Goal: Communication & Community: Answer question/provide support

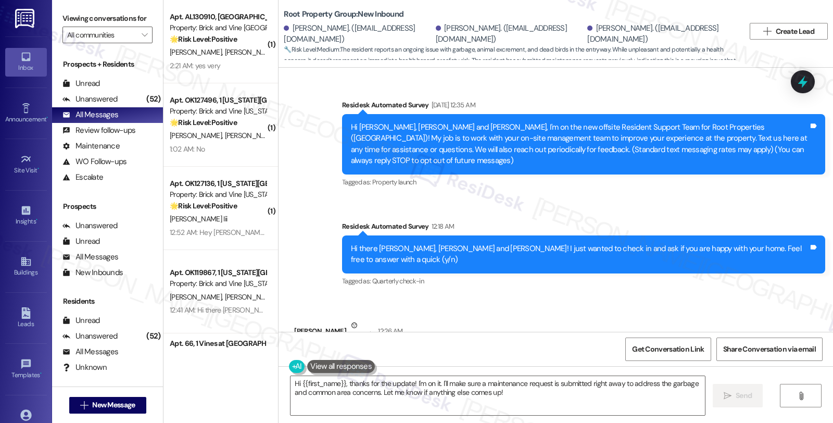
scroll to position [699, 0]
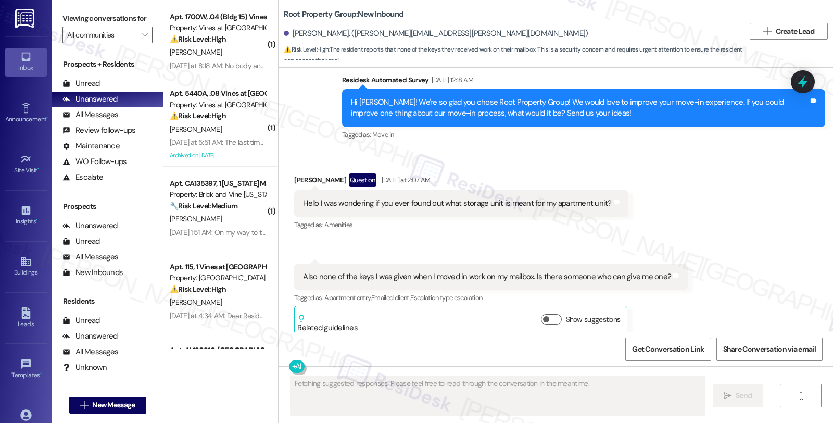
scroll to position [2805, 0]
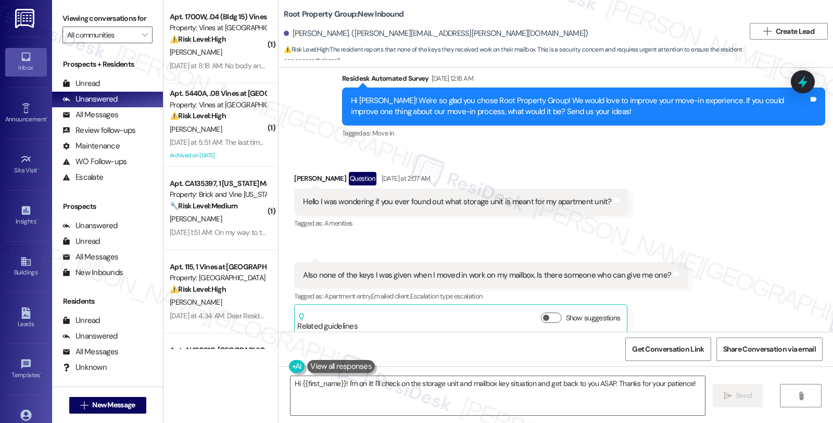
click at [684, 222] on div "Received via SMS [PERSON_NAME] Question [DATE] at 2:07 AM Hello I was wondering…" at bounding box center [556, 245] width 555 height 194
click at [294, 172] on div "[PERSON_NAME] Question [DATE] at 2:07 AM" at bounding box center [461, 180] width 334 height 17
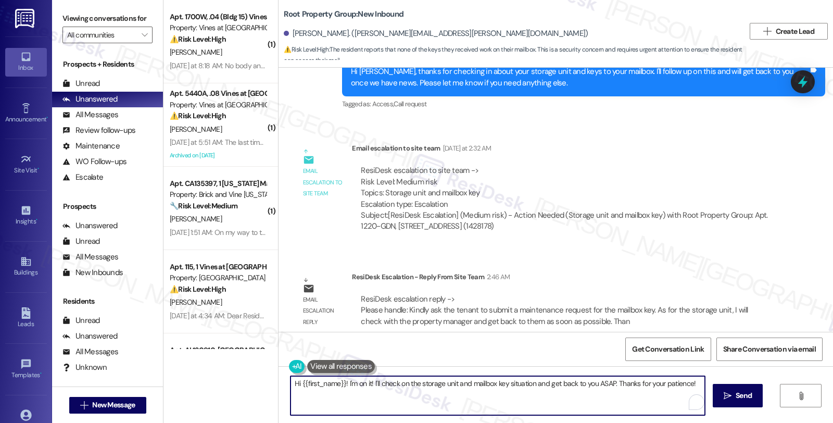
drag, startPoint x: 339, startPoint y: 384, endPoint x: 707, endPoint y: 391, distance: 368.2
click at [707, 391] on div "Hi {{first_name}}! I'm on it! I'll check on the storage unit and mailbox key si…" at bounding box center [556, 405] width 555 height 78
click at [520, 375] on div "Hi {{first_name}}, I hope you're doing great. I'd like to give you an update. …" at bounding box center [556, 405] width 555 height 78
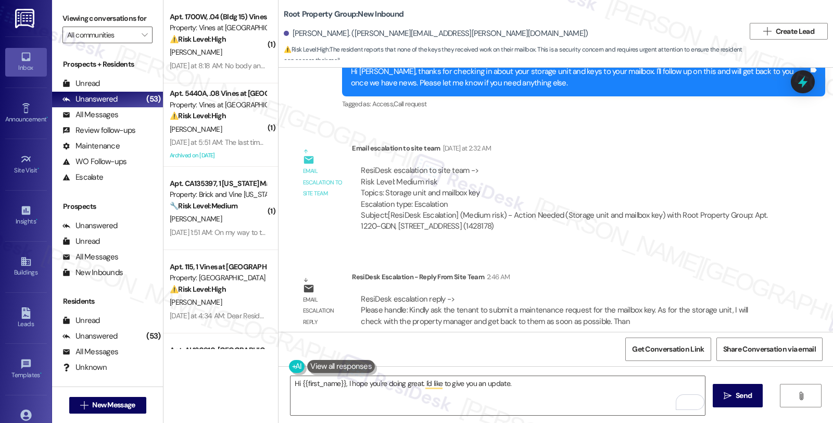
click at [713, 271] on div "ResiDesk Escalation - Reply From Site Team 2:46 AM" at bounding box center [564, 278] width 425 height 15
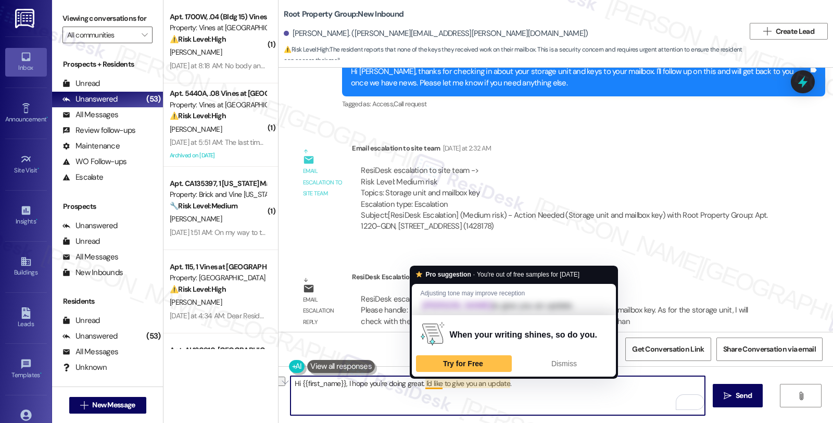
drag, startPoint x: 415, startPoint y: 384, endPoint x: 574, endPoint y: 384, distance: 158.8
click at [574, 384] on textarea "Hi {{first_name}}, I hope you're doing great. I'd like to give you an update." at bounding box center [498, 395] width 414 height 39
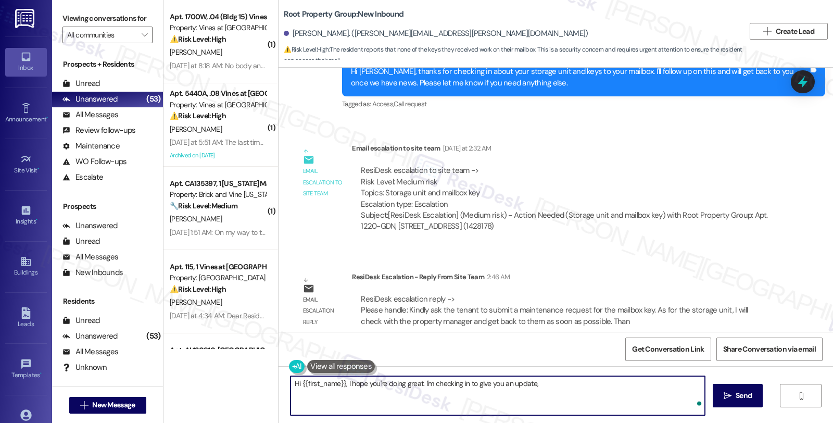
paste textarea "Kindly ask the tenant to submit a maintenance request for the mailbox key. As f…"
click at [533, 383] on textarea "Hi {{first_name}}, I hope you're doing great. I'm checking in to give you an up…" at bounding box center [498, 395] width 414 height 39
click at [418, 391] on textarea "Hi {{first_name}}, I hope you're doing great. I'm checking in to give you an up…" at bounding box center [498, 395] width 414 height 39
click at [416, 392] on textarea "Hi {{first_name}}, I hope you're doing great. I'm checking in to give you an up…" at bounding box center [498, 395] width 414 height 39
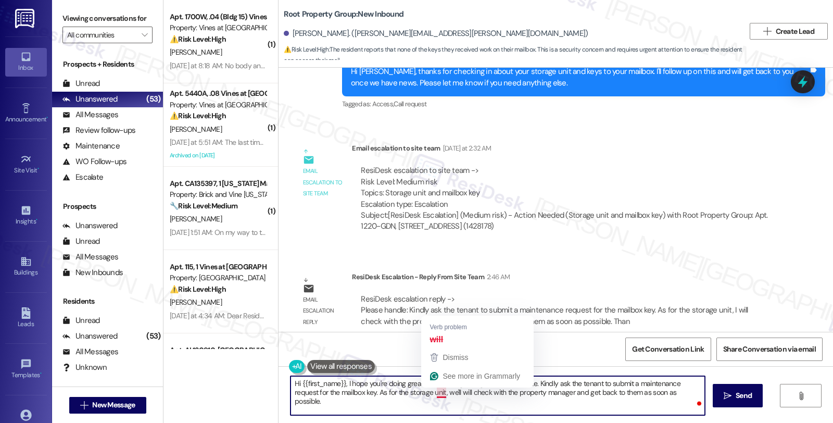
click at [429, 392] on textarea "Hi {{first_name}}, I hope you're doing great. I'm checking in to give you an up…" at bounding box center [498, 395] width 414 height 39
click at [433, 394] on textarea "Hi {{first_name}}, I hope you're doing great. I'm checking in to give you an up…" at bounding box center [498, 395] width 414 height 39
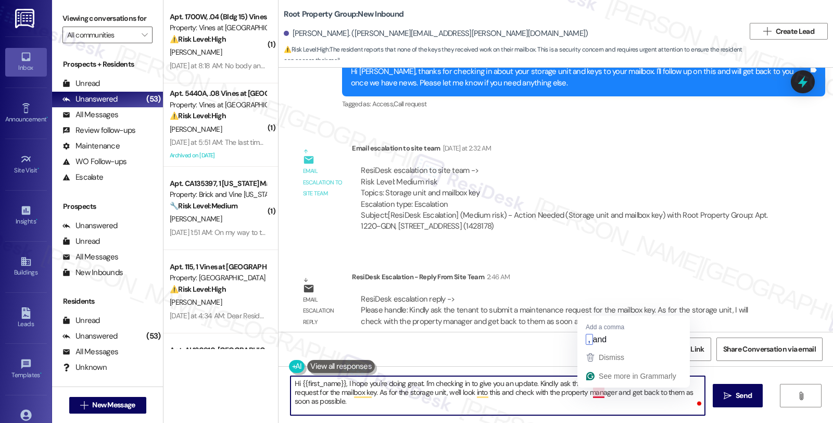
click at [582, 394] on textarea "Hi {{first_name}}, I hope you're doing great. I'm checking in to give you an up…" at bounding box center [498, 395] width 414 height 39
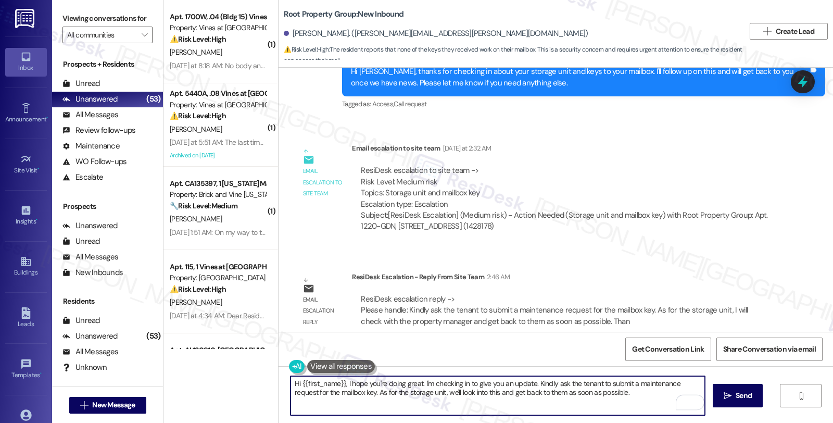
click at [418, 392] on textarea "Hi {{first_name}}, I hope you're doing great. I'm checking in to give you an up…" at bounding box center [498, 395] width 414 height 39
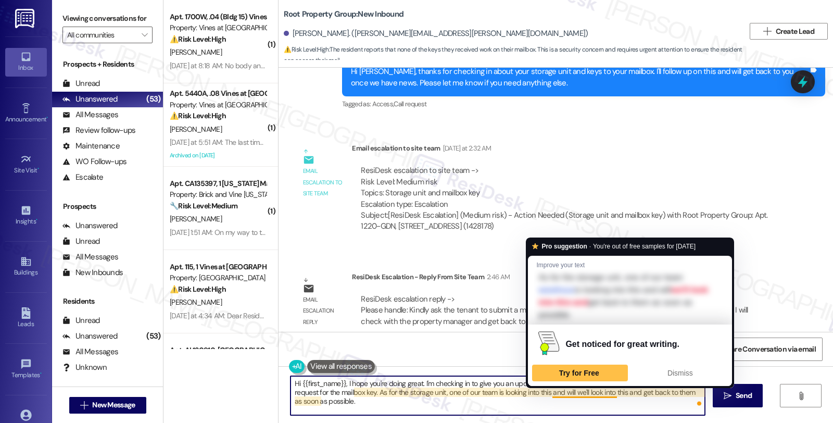
click at [611, 393] on textarea "Hi {{first_name}}, I hope you're doing great. I'm checking in to give you an up…" at bounding box center [498, 395] width 414 height 39
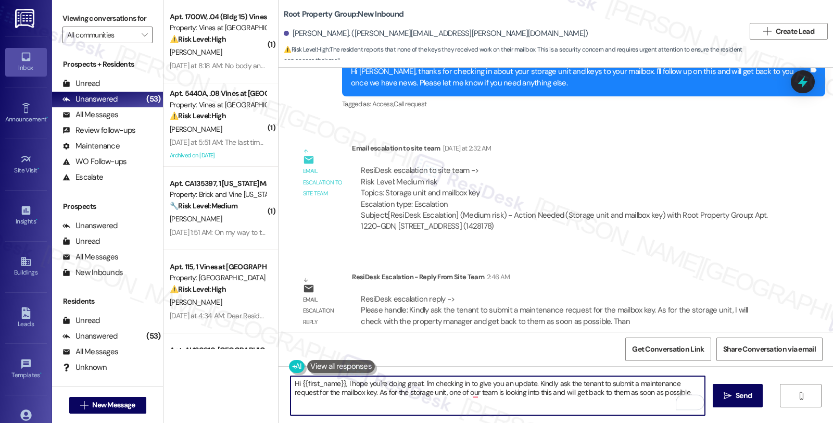
click at [590, 391] on textarea "Hi {{first_name}}, I hope you're doing great. I'm checking in to give you an up…" at bounding box center [498, 395] width 414 height 39
click at [663, 396] on textarea "Hi {{first_name}}, I hope you're doing great. I'm checking in to give you an up…" at bounding box center [498, 395] width 414 height 39
click at [692, 392] on textarea "Hi {{first_name}}, I hope you're doing great. I'm checking in to give you an up…" at bounding box center [498, 395] width 414 height 39
click at [522, 398] on textarea "Hi {{first_name}}, I hope you're doing great. I'm checking in to give you an up…" at bounding box center [498, 395] width 414 height 39
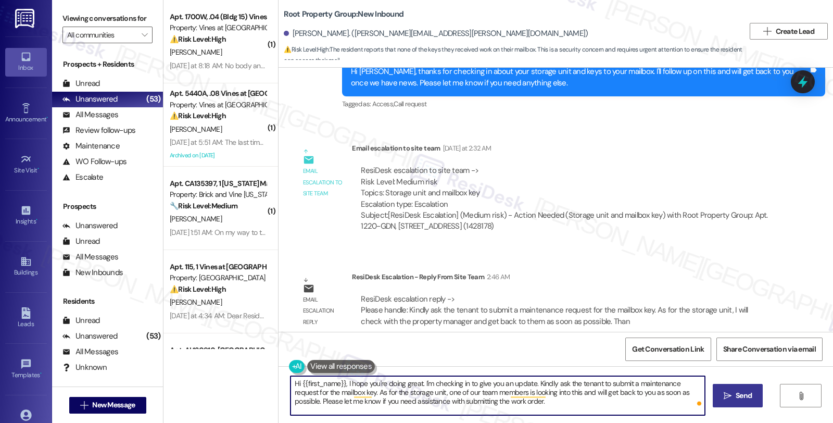
type textarea "Hi {{first_name}}, I hope you're doing great. I'm checking in to give you an up…"
click at [743, 394] on span "Send" at bounding box center [744, 395] width 16 height 11
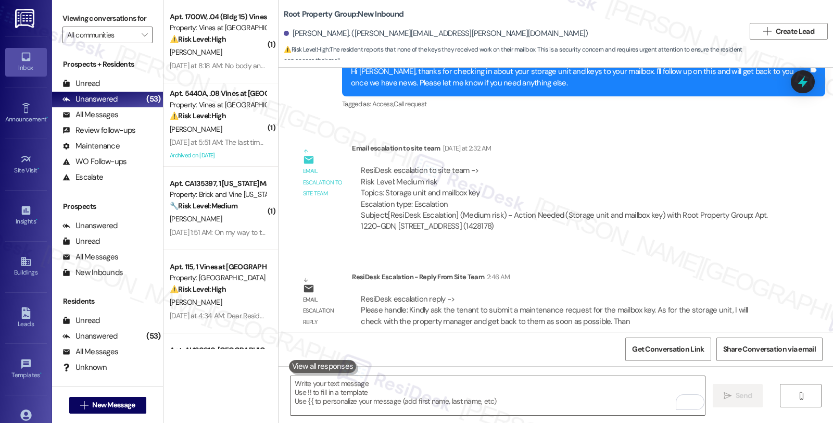
click at [680, 165] on div "ResiDesk escalation to site team -> Risk Level: Medium risk Topics: Storage uni…" at bounding box center [565, 187] width 408 height 45
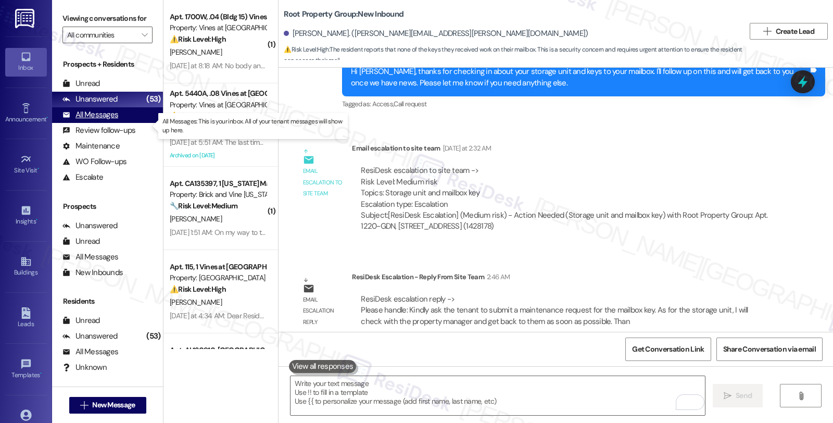
click at [116, 120] on div "All Messages (undefined)" at bounding box center [107, 115] width 111 height 16
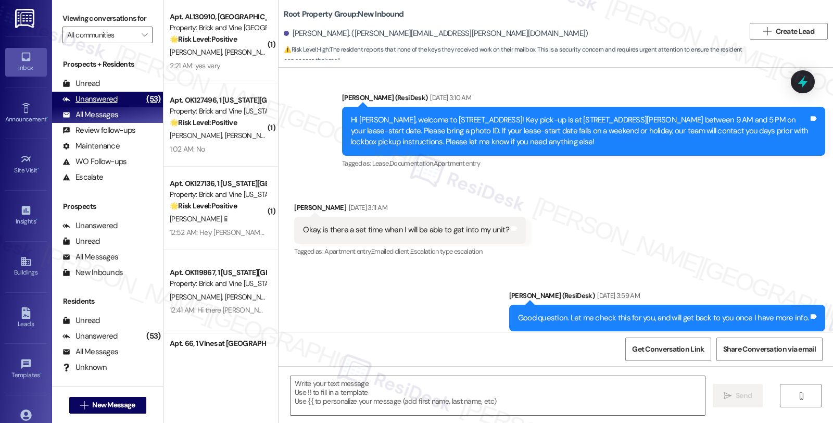
type textarea "Fetching suggested responses. Please feel free to read through the conversation…"
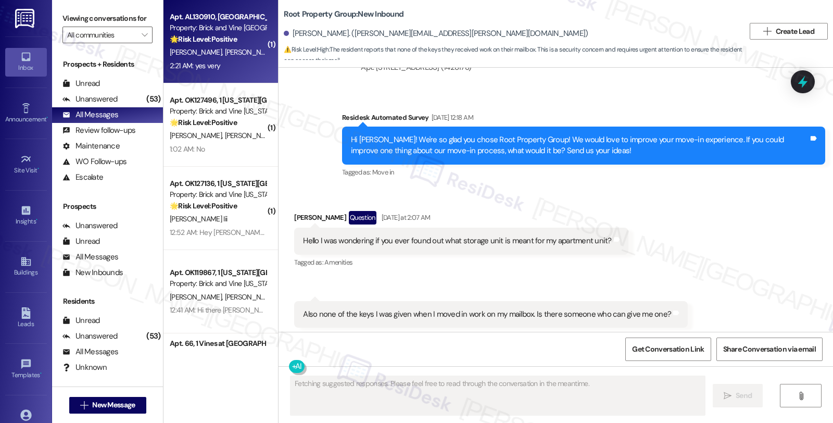
scroll to position [2805, 0]
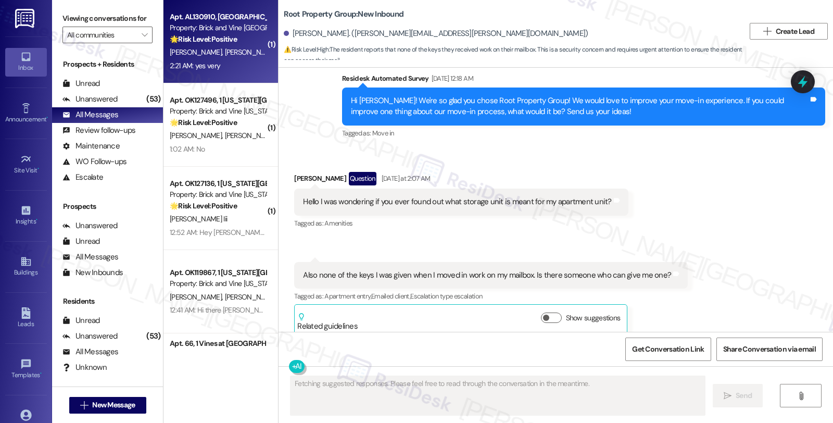
click at [189, 53] on span "[PERSON_NAME]" at bounding box center [197, 51] width 55 height 9
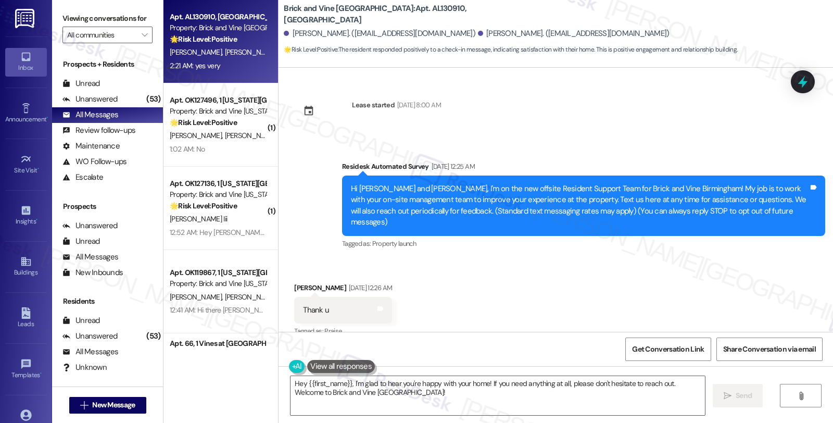
scroll to position [289, 0]
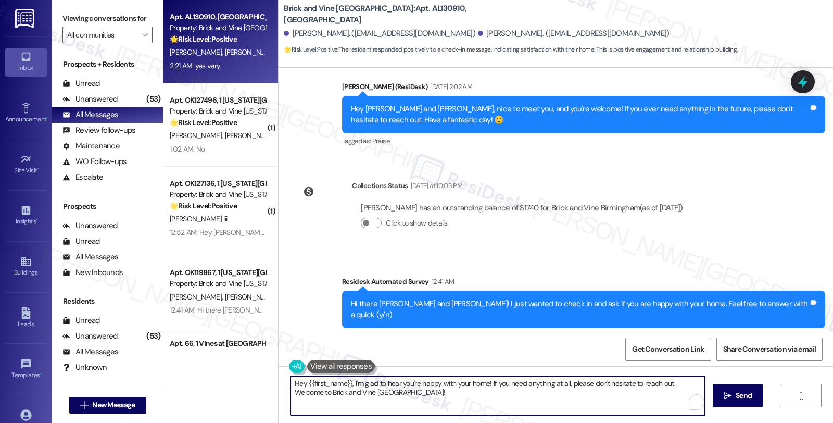
click at [416, 385] on textarea "Hey {{first_name}}, I'm glad to hear you're happy with your home! If you need a…" at bounding box center [498, 395] width 414 height 39
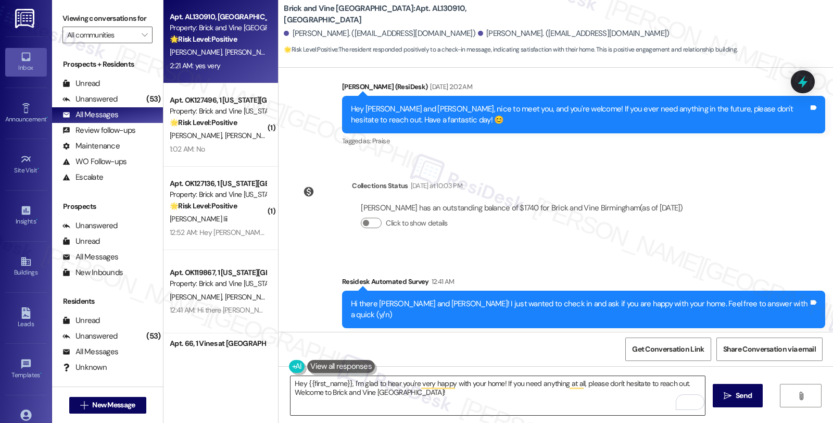
click at [636, 413] on textarea "Hey {{first_name}}, I'm glad to hear you're very happy with your home! If you n…" at bounding box center [498, 395] width 414 height 39
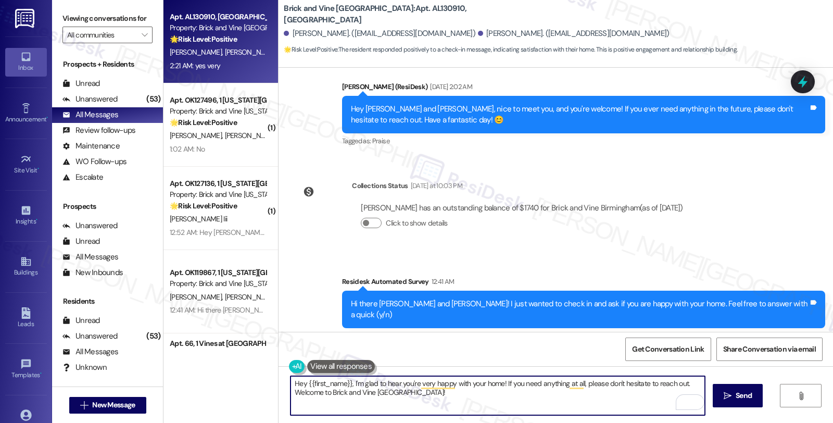
click at [500, 384] on textarea "Hey {{first_name}}, I'm glad to hear you're very happy with your home! If you n…" at bounding box center [498, 395] width 414 height 39
drag, startPoint x: 498, startPoint y: 384, endPoint x: 516, endPoint y: 407, distance: 28.6
click at [516, 407] on textarea "Hey {{first_name}}, I'm glad to hear you're very happy with your home! If you n…" at bounding box center [498, 395] width 414 height 39
paste textarea "Your comfort and satisfaction are important to us. Can I ask a quick favor...wo…"
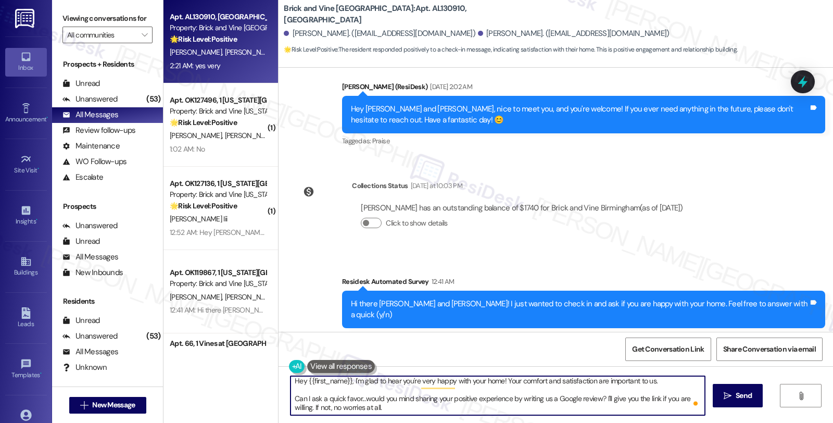
scroll to position [8, 0]
type textarea "Hey {{first_name}}, I'm glad to hear you're very happy with your home! Your com…"
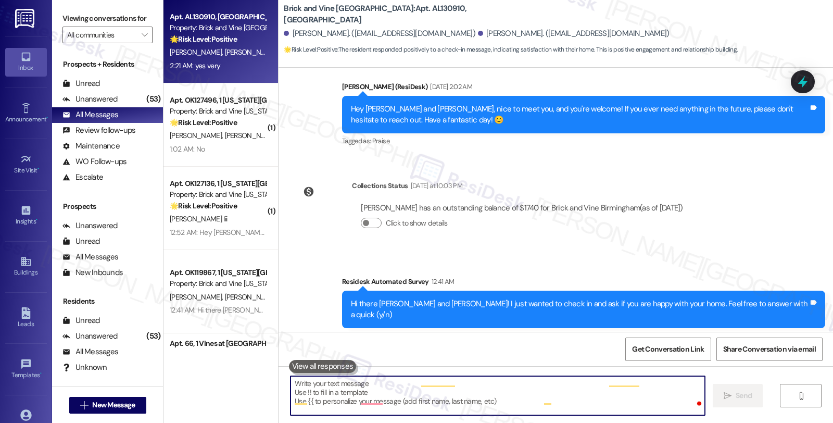
scroll to position [0, 0]
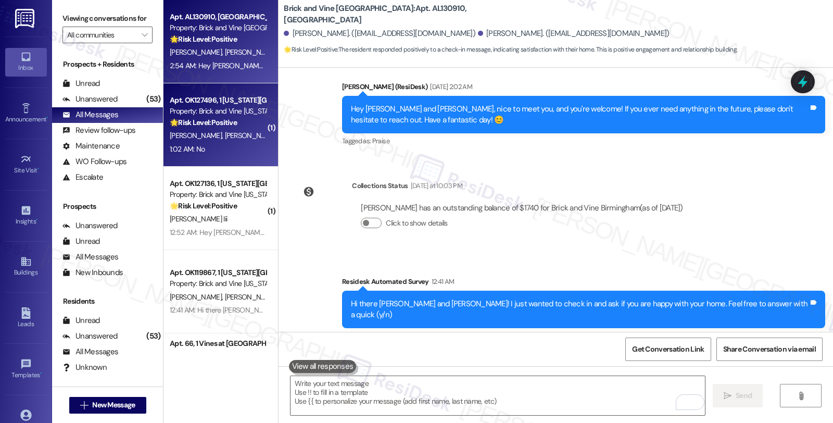
click at [242, 133] on div "[PERSON_NAME] [PERSON_NAME]" at bounding box center [218, 135] width 98 height 13
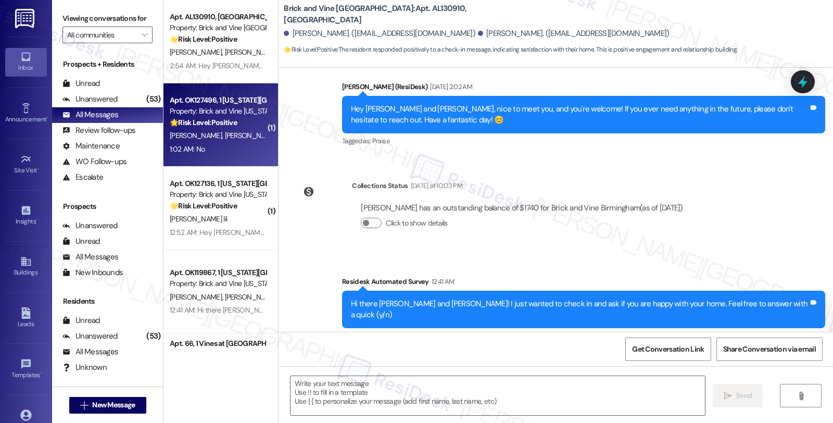
type textarea "Fetching suggested responses. Please feel free to read through the conversation…"
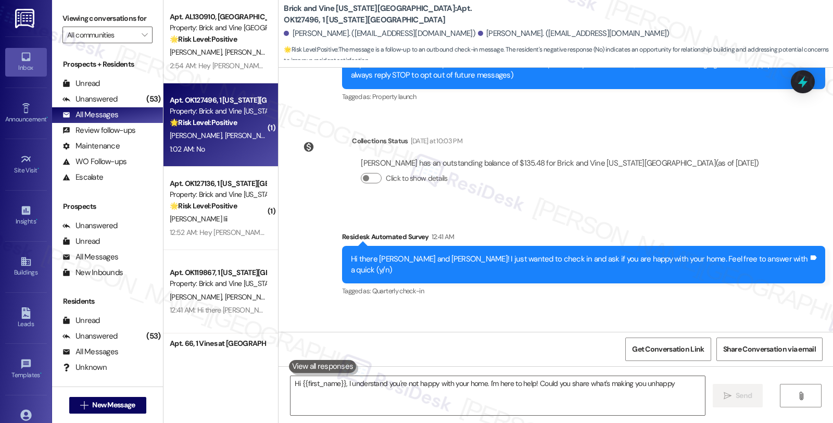
scroll to position [187, 0]
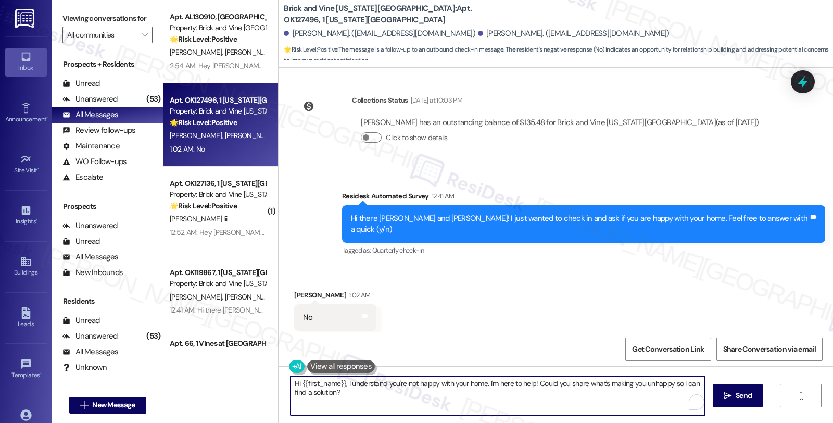
drag, startPoint x: 665, startPoint y: 383, endPoint x: 677, endPoint y: 393, distance: 15.5
click at [677, 393] on textarea "Hi {{first_name}}, I understand you're not happy with your home. I'm here to he…" at bounding box center [498, 395] width 414 height 39
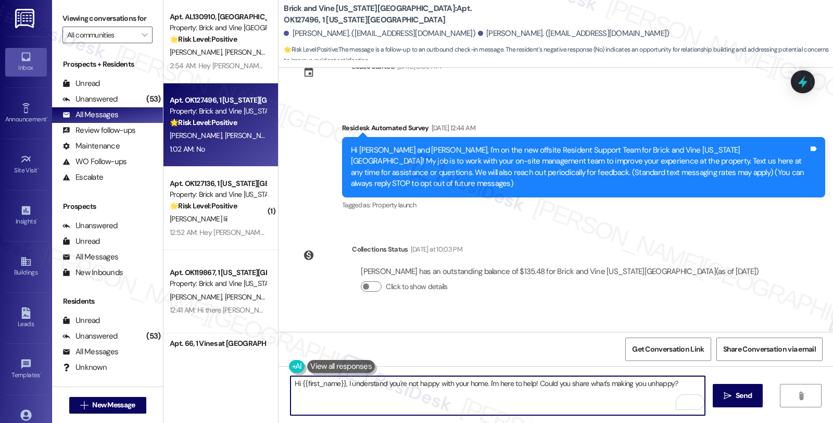
scroll to position [0, 0]
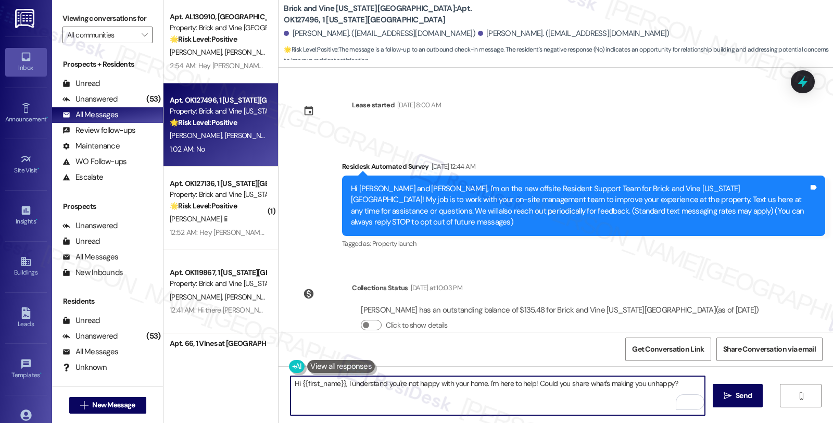
click at [448, 389] on textarea "Hi {{first_name}}, I understand you're not happy with your home. I'm here to he…" at bounding box center [498, 395] width 414 height 39
type textarea "Hi {{first_name}}, I understand you're not happy with your home. I'm here to he…"
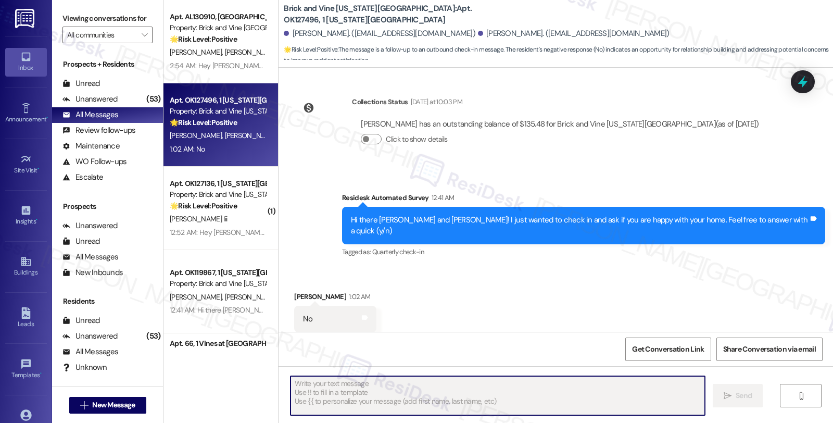
scroll to position [187, 0]
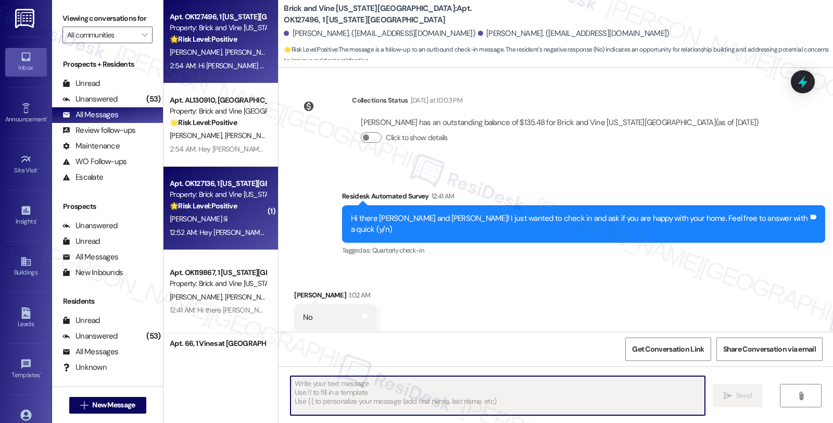
click at [233, 220] on div "[PERSON_NAME] Iii" at bounding box center [218, 218] width 98 height 13
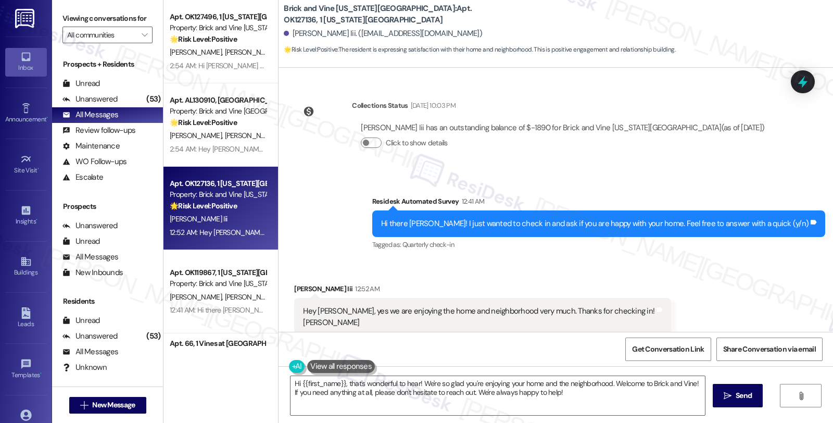
scroll to position [183, 0]
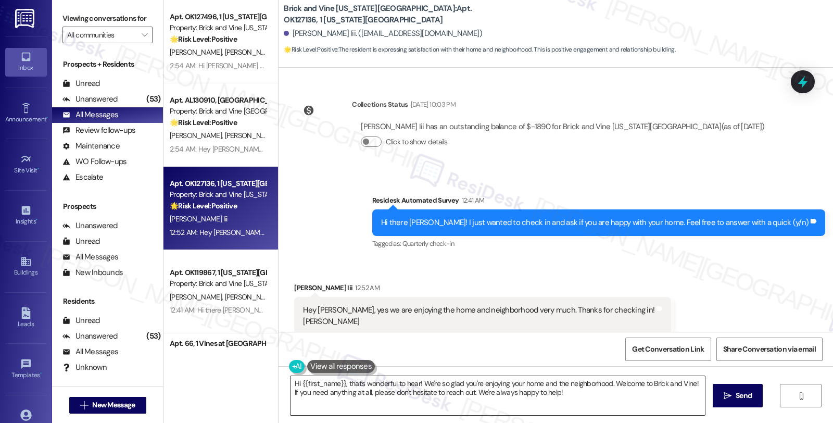
click at [577, 398] on textarea "Hi {{first_name}}, that's wonderful to hear! We're so glad you're enjoying your…" at bounding box center [498, 395] width 414 height 39
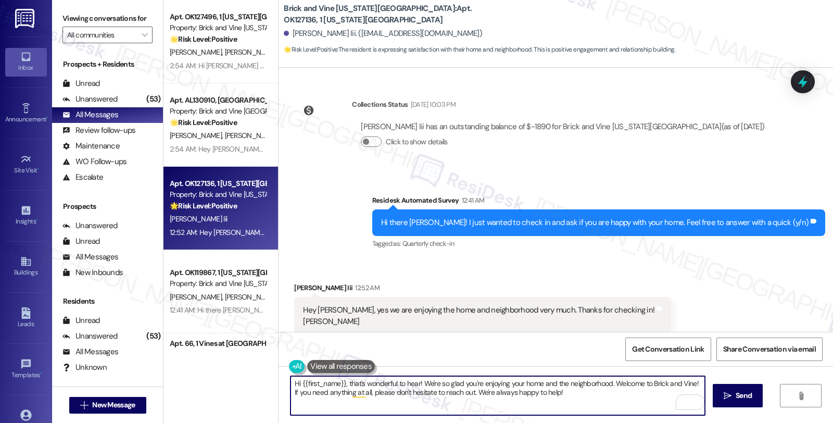
click at [624, 393] on textarea "Hi {{first_name}}, that's wonderful to hear! We're so glad you're enjoying your…" at bounding box center [498, 395] width 414 height 39
click at [613, 391] on textarea "Hi {{first_name}}, that's wonderful to hear! We're so glad you're enjoying your…" at bounding box center [498, 395] width 414 height 39
paste textarea "Your comfort and satisfaction are important to us. Can I ask a quick favor...wo…"
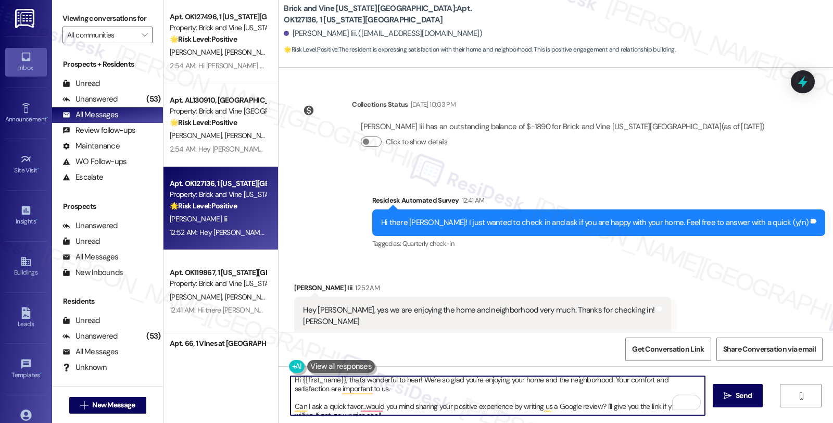
scroll to position [0, 0]
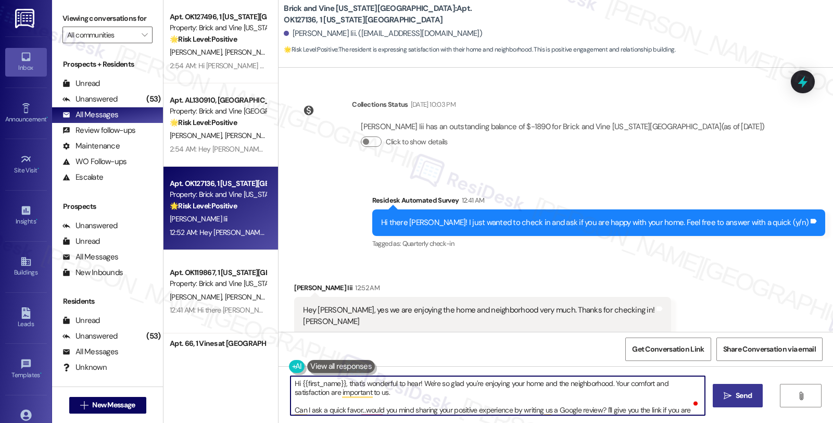
type textarea "Hi {{first_name}}, that's wonderful to hear! We're so glad you're enjoying your…"
click at [730, 401] on button " Send" at bounding box center [738, 395] width 51 height 23
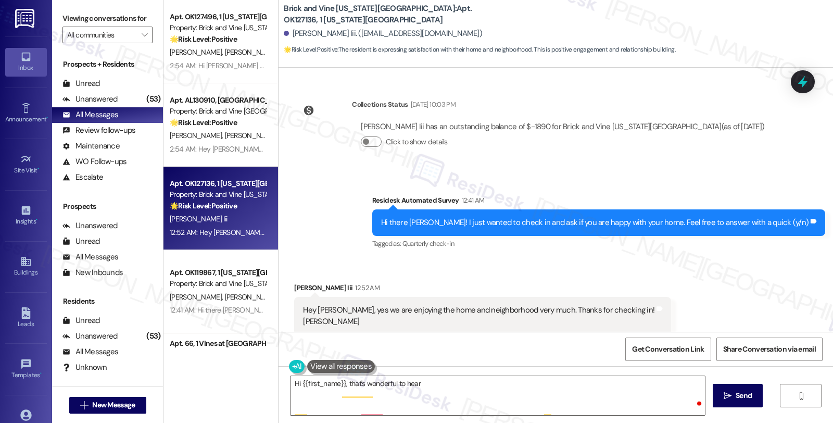
scroll to position [183, 0]
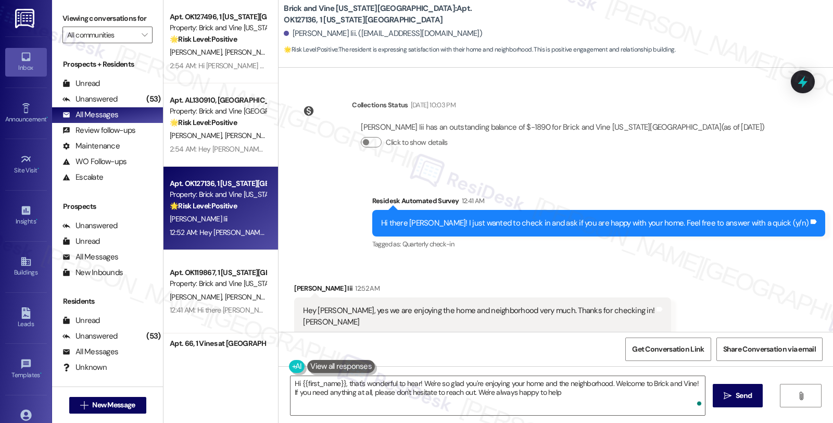
type textarea "Hi {{first_name}}, that's wonderful to hear! We're so glad you're enjoying your…"
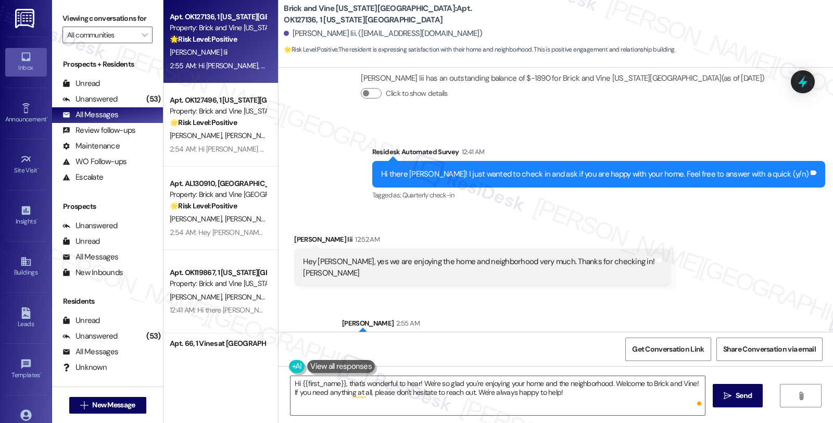
scroll to position [300, 0]
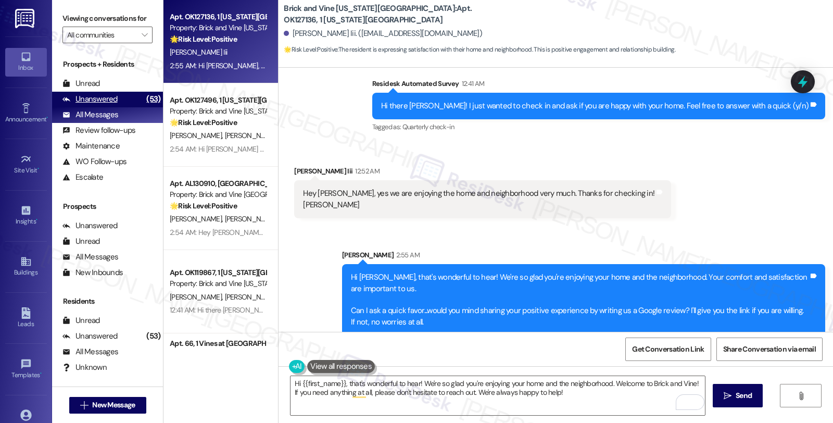
click at [117, 107] on div "Unanswered (53)" at bounding box center [107, 100] width 111 height 16
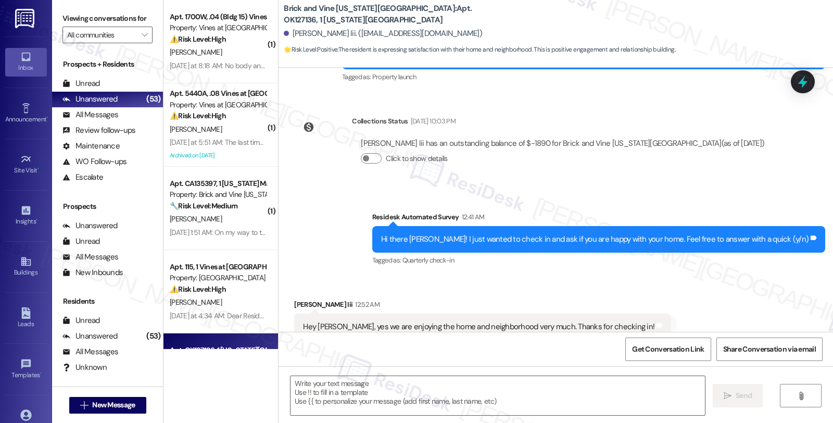
type textarea "Fetching suggested responses. Please feel free to read through the conversation…"
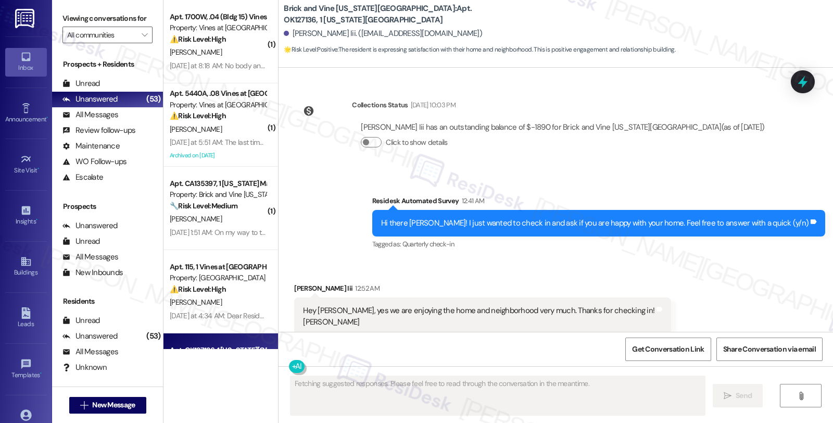
click at [231, 44] on div "⚠️ Risk Level: High The resident called the emergency number due to a water lea…" at bounding box center [218, 39] width 96 height 11
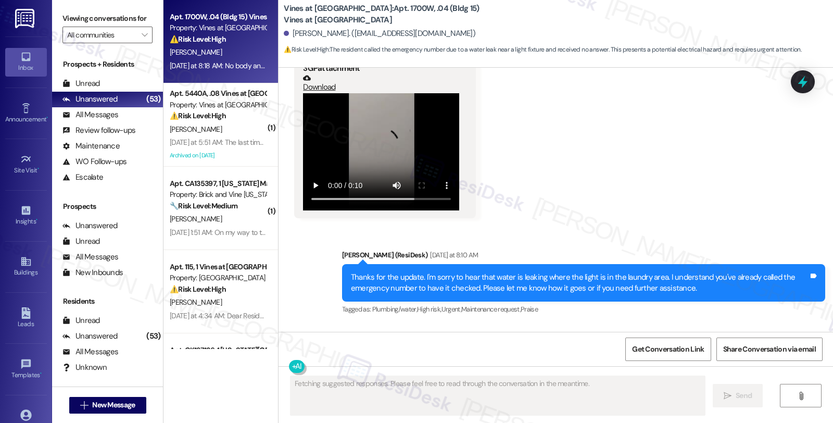
scroll to position [2570, 0]
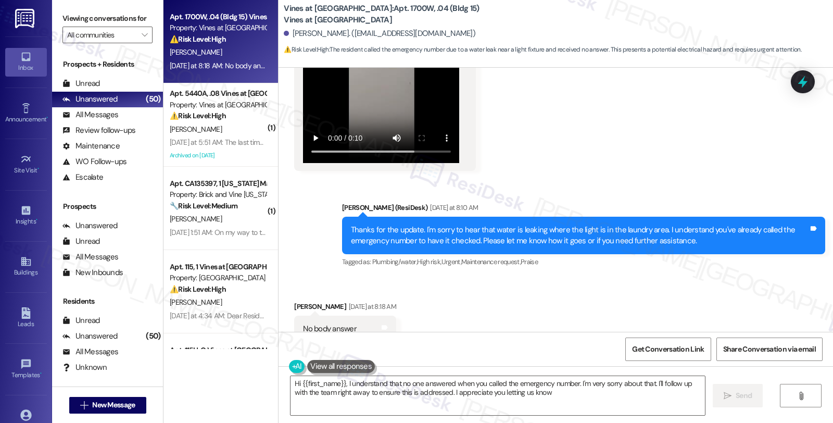
type textarea "Hi {{first_name}}, I understand that no one answered when you called the emerge…"
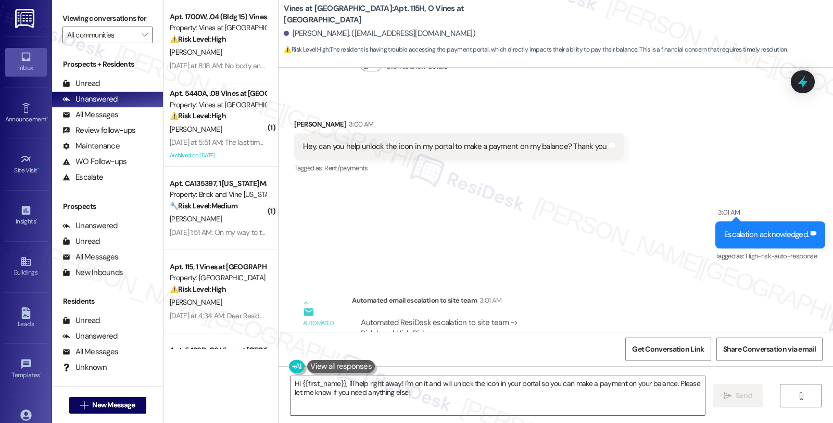
scroll to position [2172, 0]
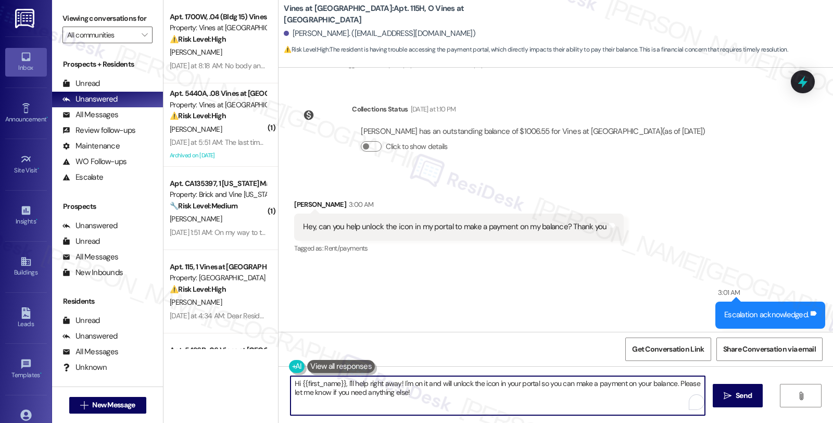
drag, startPoint x: 342, startPoint y: 382, endPoint x: 445, endPoint y: 407, distance: 105.5
click at [445, 407] on textarea "Hi {{first_name}}, I'll help right away! I'm on it and will unlock the icon in …" at bounding box center [498, 395] width 414 height 39
click at [348, 384] on textarea "Hi {{first_name}}, thaks for reaching out, I'm sorry o =t hjeart that" at bounding box center [498, 395] width 414 height 39
click at [352, 384] on textarea "Hi {{first_name}}, thaks for reaching out, I'm sorry o =t hjeart that" at bounding box center [498, 395] width 414 height 39
drag, startPoint x: 441, startPoint y: 382, endPoint x: 534, endPoint y: 382, distance: 92.7
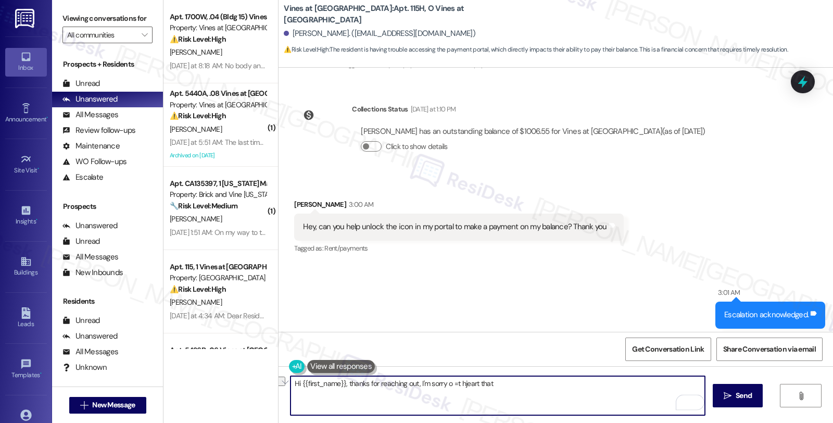
click at [534, 382] on textarea "Hi {{first_name}}, thanks for reaching out, I'm sorry o =t hjeart that" at bounding box center [498, 395] width 414 height 39
paste textarea "please inform resident his portal is now unlocked."
click at [478, 384] on textarea "Hi {{first_name}}, thanks for reaching out. I'm sorry to hear that please infor…" at bounding box center [498, 395] width 414 height 39
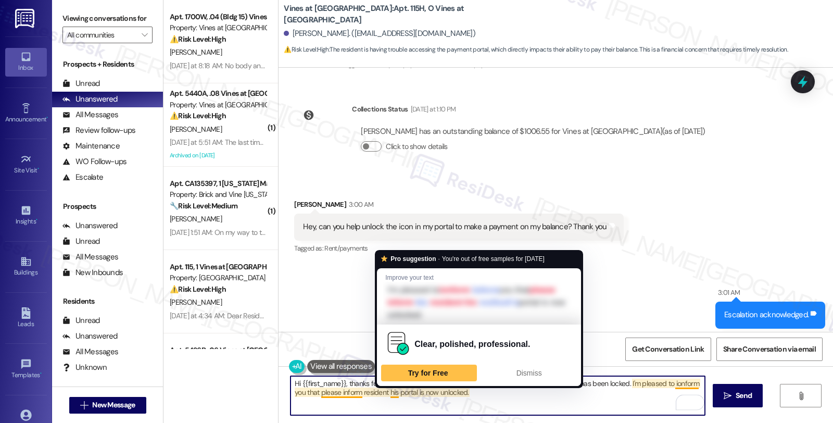
click at [393, 396] on textarea "Hi {{first_name}}, thanks for reaching out. I'm sorry to hear that your portal …" at bounding box center [498, 395] width 414 height 39
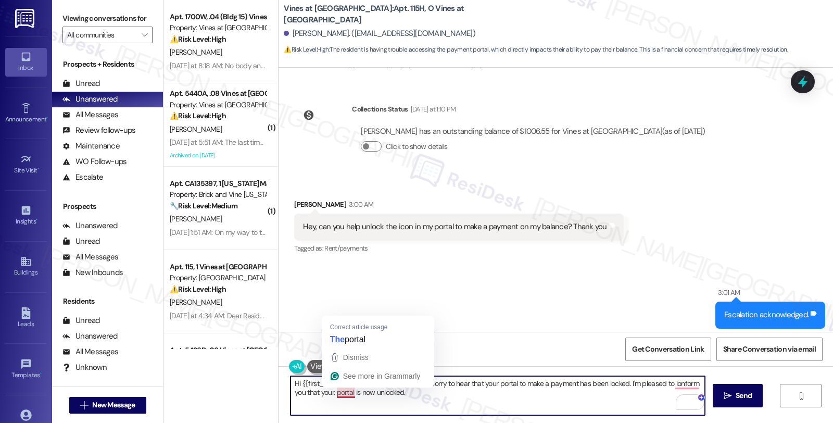
click at [327, 391] on textarea "Hi {{first_name}}, thanks for reaching out. I'm sorry to hear that your portal …" at bounding box center [498, 395] width 414 height 39
click at [434, 393] on textarea "Hi {{first_name}}, thanks for reaching out. I'm sorry to hear that your portal …" at bounding box center [498, 395] width 414 height 39
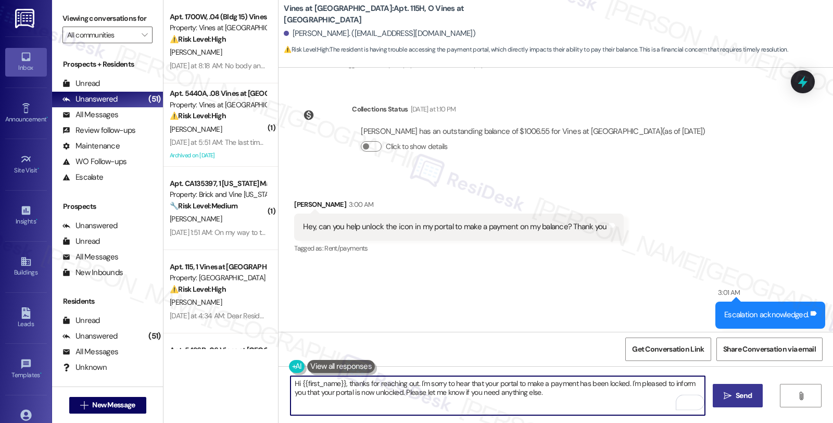
type textarea "Hi {{first_name}}, thanks for reaching out. I'm sorry to hear that your portal …"
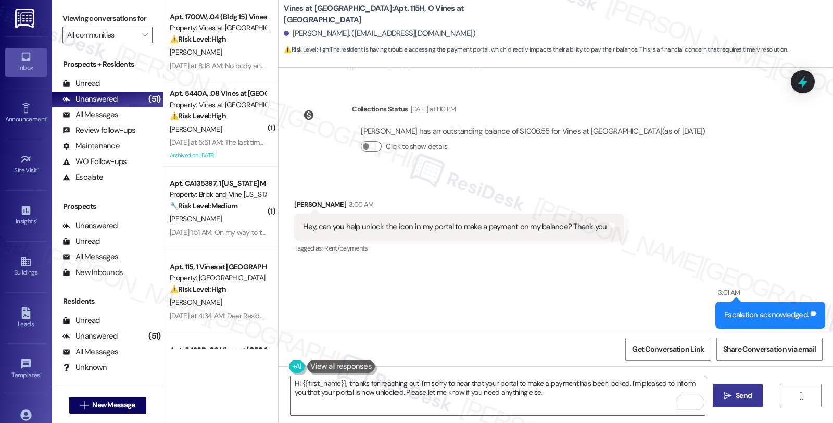
click at [736, 398] on span "Send" at bounding box center [744, 395] width 16 height 11
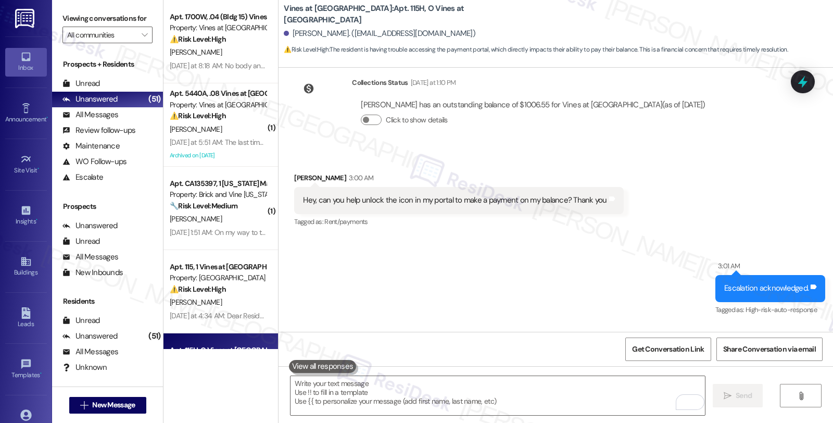
scroll to position [2440, 0]
